Goal: Obtain resource: Obtain resource

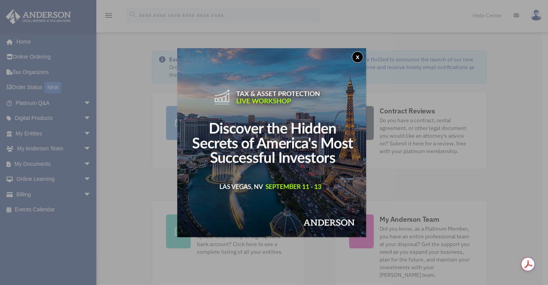
drag, startPoint x: 359, startPoint y: 56, endPoint x: 353, endPoint y: 57, distance: 5.5
click at [359, 56] on button "x" at bounding box center [358, 57] width 12 height 12
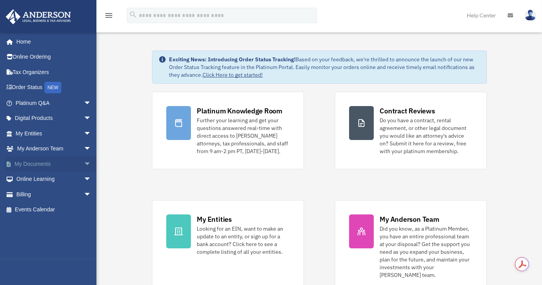
click at [49, 160] on link "My Documents arrow_drop_down" at bounding box center [54, 163] width 98 height 15
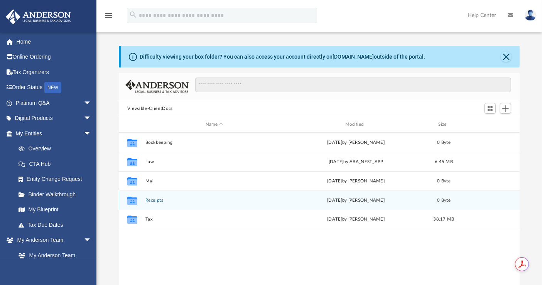
scroll to position [168, 394]
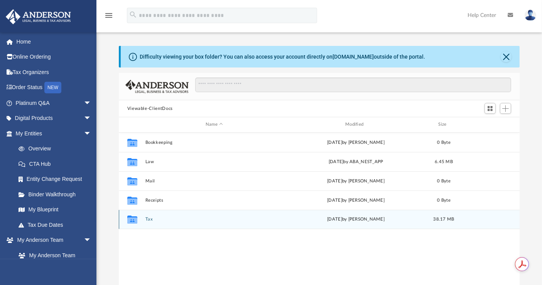
click at [148, 219] on button "Tax" at bounding box center [214, 219] width 138 height 5
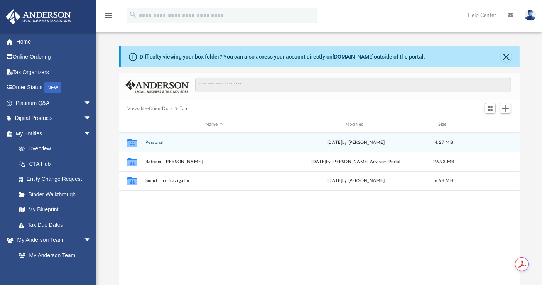
click at [152, 141] on button "Personal" at bounding box center [214, 142] width 138 height 5
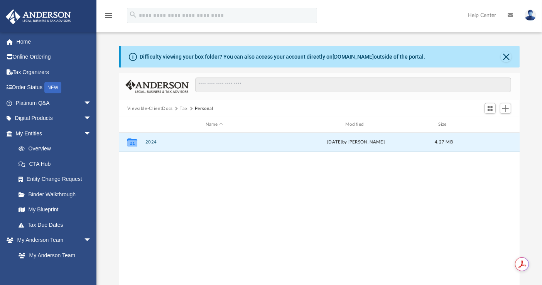
click at [153, 141] on button "2024" at bounding box center [214, 142] width 138 height 5
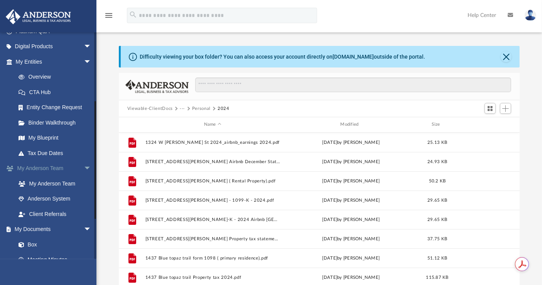
scroll to position [128, 0]
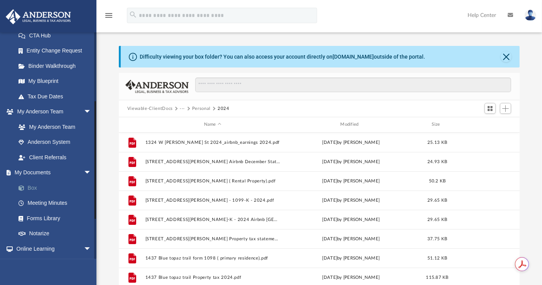
click at [32, 189] on link "Box" at bounding box center [57, 187] width 92 height 15
click at [35, 183] on link "Box" at bounding box center [57, 187] width 92 height 15
click at [18, 184] on link "Box" at bounding box center [57, 187] width 92 height 15
click at [35, 171] on link "My Documents arrow_drop_down" at bounding box center [54, 172] width 98 height 15
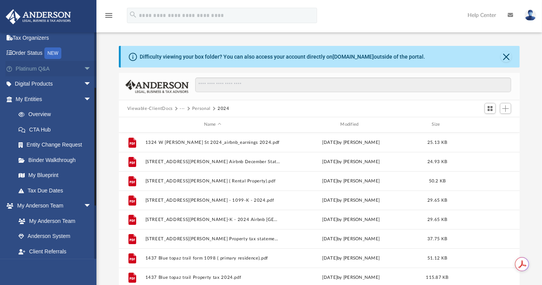
scroll to position [0, 0]
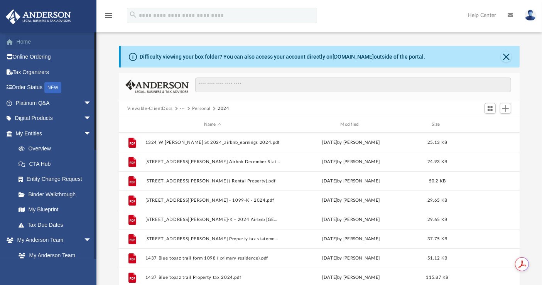
click at [31, 45] on link "Home" at bounding box center [54, 41] width 98 height 15
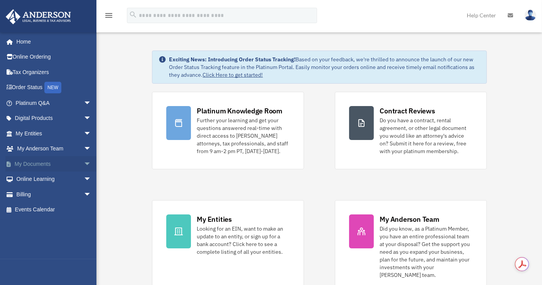
click at [84, 165] on span "arrow_drop_down" at bounding box center [91, 164] width 15 height 16
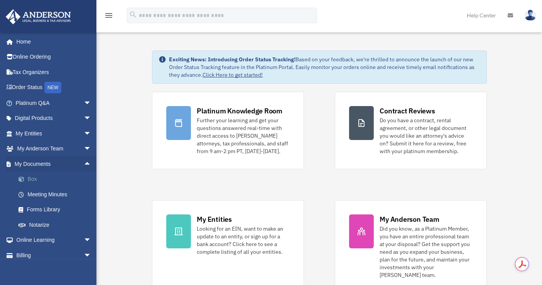
click at [32, 179] on link "Box" at bounding box center [57, 179] width 92 height 15
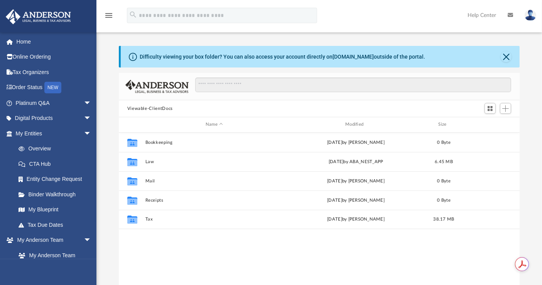
scroll to position [168, 394]
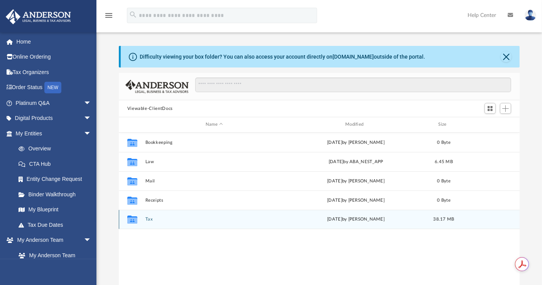
click at [184, 226] on div "Collaborated Folder Tax [DATE] by [PERSON_NAME] 38.17 MB" at bounding box center [319, 219] width 401 height 19
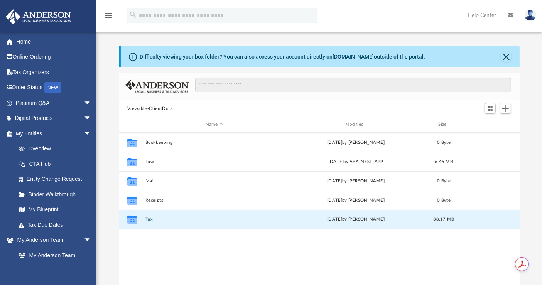
click at [184, 226] on div "Collaborated Folder Tax Thu Aug 21 2025 by Barley Bowler 38.17 MB" at bounding box center [319, 219] width 401 height 19
click at [148, 219] on button "Tax" at bounding box center [214, 219] width 138 height 5
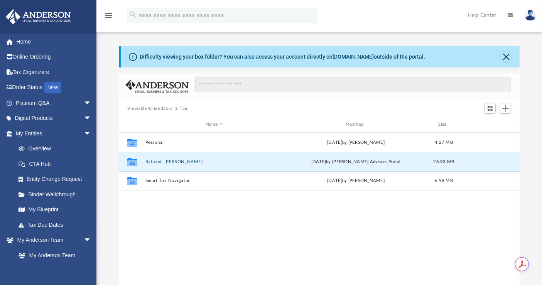
click at [154, 159] on button "Ratnani, Pardeep K." at bounding box center [214, 161] width 138 height 5
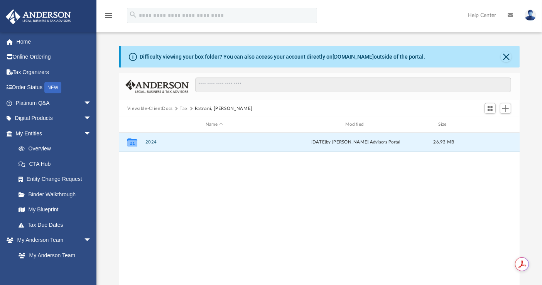
click at [152, 141] on button "2024" at bounding box center [214, 142] width 138 height 5
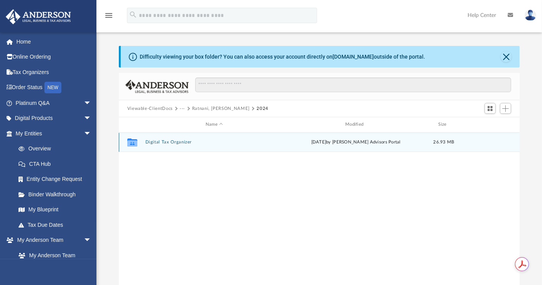
click at [152, 141] on button "Digital Tax Organizer" at bounding box center [214, 142] width 138 height 5
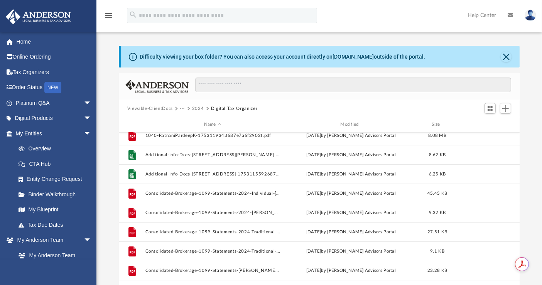
scroll to position [0, 0]
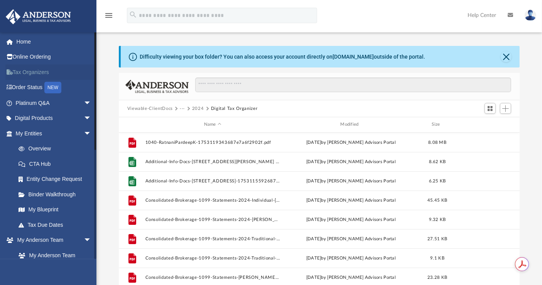
click at [26, 75] on link "Tax Organizers" at bounding box center [54, 71] width 98 height 15
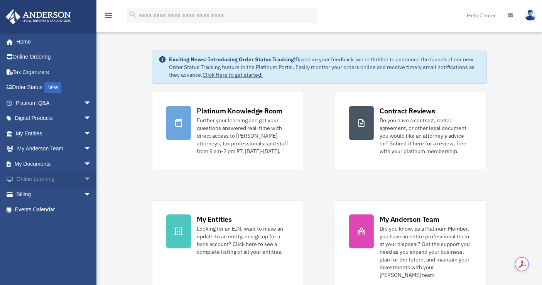
click at [84, 180] on span "arrow_drop_down" at bounding box center [91, 180] width 15 height 16
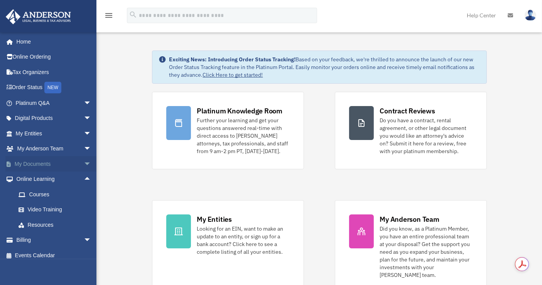
click at [84, 166] on span "arrow_drop_down" at bounding box center [91, 164] width 15 height 16
click at [47, 212] on link "Forms Library" at bounding box center [57, 209] width 92 height 15
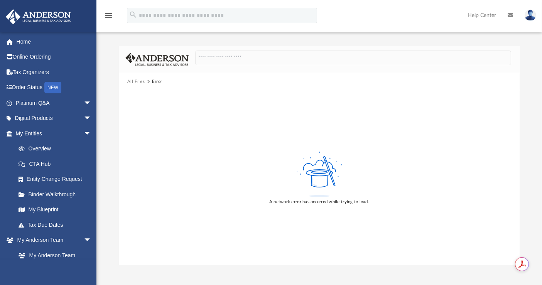
click at [130, 82] on button "All Files" at bounding box center [136, 81] width 18 height 7
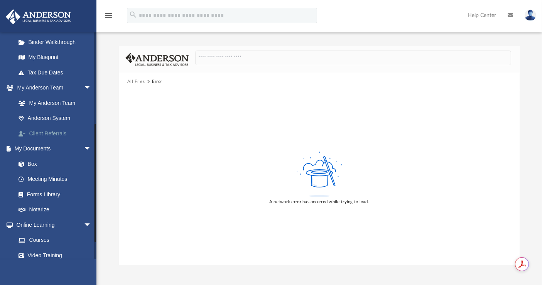
scroll to position [171, 0]
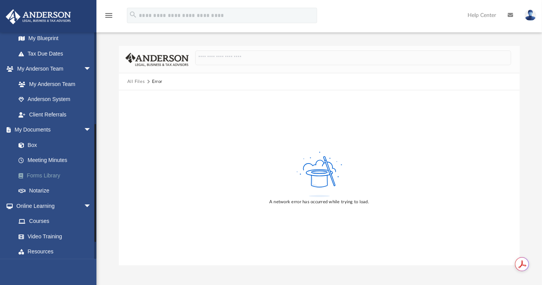
click at [45, 174] on link "Forms Library" at bounding box center [57, 175] width 92 height 15
click at [35, 147] on link "Box" at bounding box center [57, 144] width 92 height 15
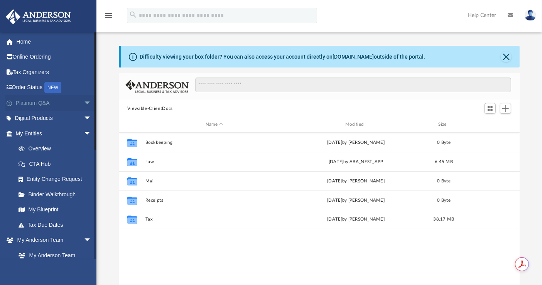
click at [84, 102] on span "arrow_drop_down" at bounding box center [91, 103] width 15 height 16
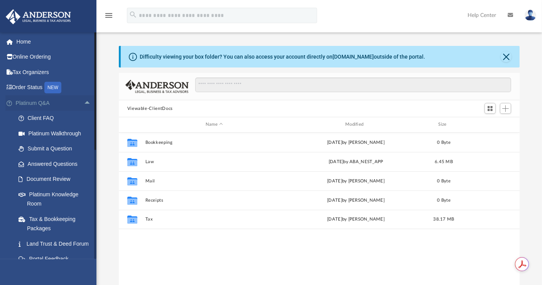
click at [84, 102] on span "arrow_drop_up" at bounding box center [91, 103] width 15 height 16
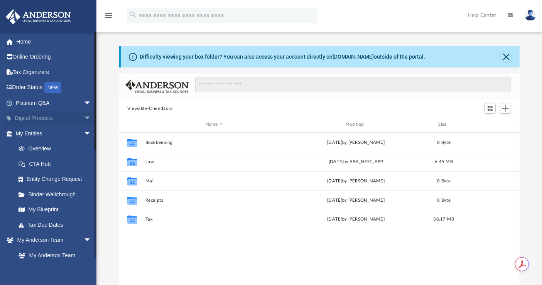
click at [84, 119] on span "arrow_drop_down" at bounding box center [91, 119] width 15 height 16
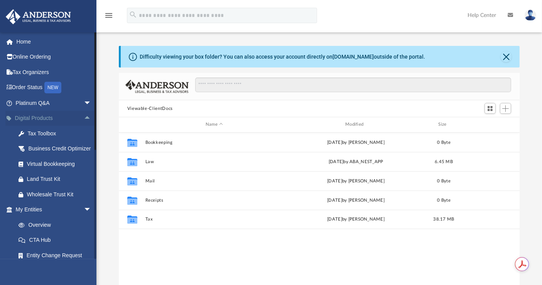
click at [84, 119] on span "arrow_drop_up" at bounding box center [91, 119] width 15 height 16
